Goal: Navigation & Orientation: Find specific page/section

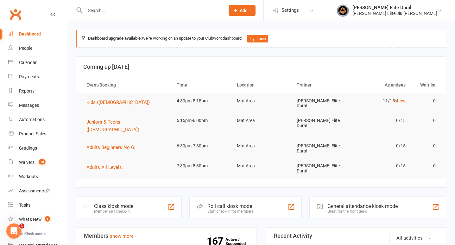
click at [111, 203] on div "Class kiosk mode" at bounding box center [113, 206] width 39 height 6
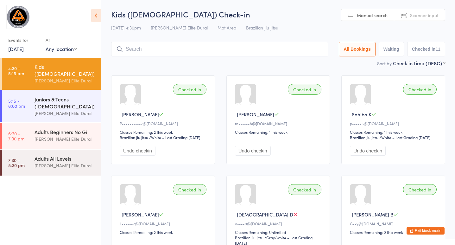
click at [74, 109] on div "[PERSON_NAME] Elite Dural" at bounding box center [64, 112] width 61 height 7
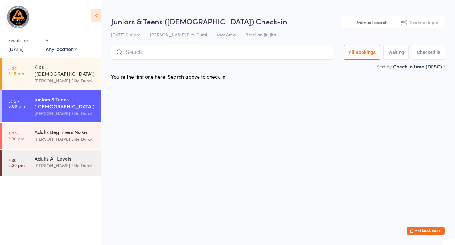
click at [63, 123] on div "Adults Beginners No Gi [PERSON_NAME] Elite Dural" at bounding box center [67, 135] width 66 height 25
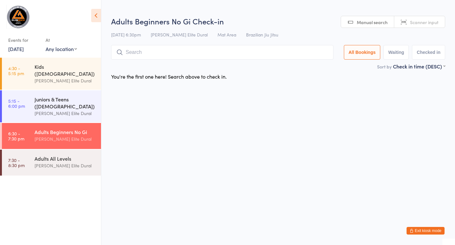
click at [57, 96] on div "Juniors & Teens ([DEMOGRAPHIC_DATA])" at bounding box center [64, 103] width 61 height 14
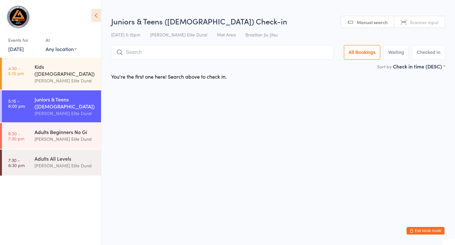
click at [52, 135] on div "[PERSON_NAME] Elite Dural" at bounding box center [64, 138] width 61 height 7
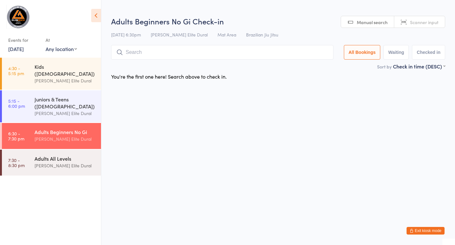
click at [56, 162] on div "[PERSON_NAME] Elite Dural" at bounding box center [64, 165] width 61 height 7
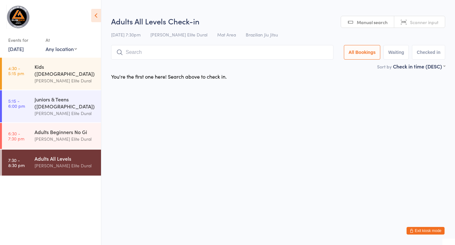
click at [15, 49] on link "[DATE]" at bounding box center [16, 48] width 16 height 7
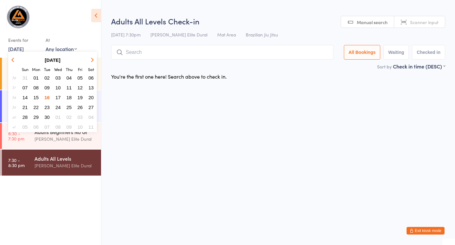
click at [59, 97] on span "17" at bounding box center [57, 97] width 5 height 5
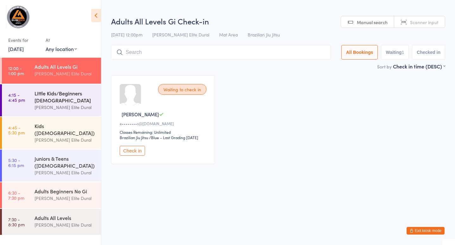
click at [47, 92] on div "Little Kids/Beginners [DEMOGRAPHIC_DATA]" at bounding box center [64, 97] width 61 height 14
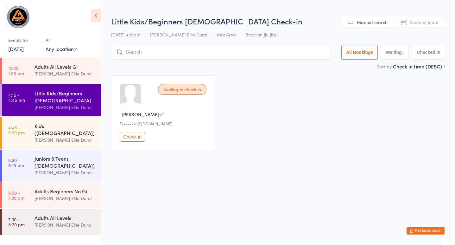
click at [46, 124] on div "Kids ([DEMOGRAPHIC_DATA])" at bounding box center [64, 129] width 61 height 14
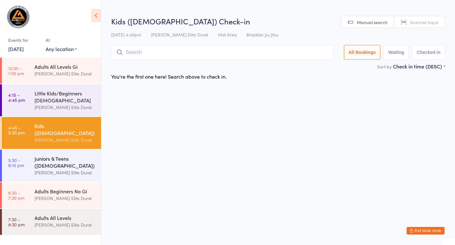
click at [47, 155] on div "Juniors & Teens ([DEMOGRAPHIC_DATA])" at bounding box center [64, 162] width 61 height 14
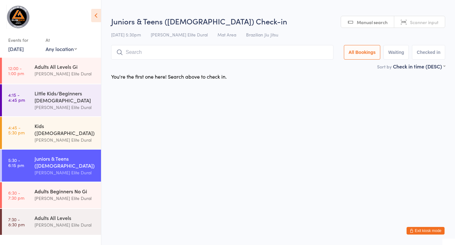
click at [54, 182] on div "Adults Beginners No Gi [PERSON_NAME] Elite Dural" at bounding box center [67, 194] width 66 height 25
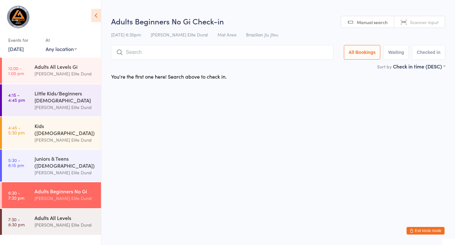
click at [55, 209] on div "Adults All Levels [PERSON_NAME] Elite Dural" at bounding box center [67, 221] width 66 height 25
